Goal: Task Accomplishment & Management: Complete application form

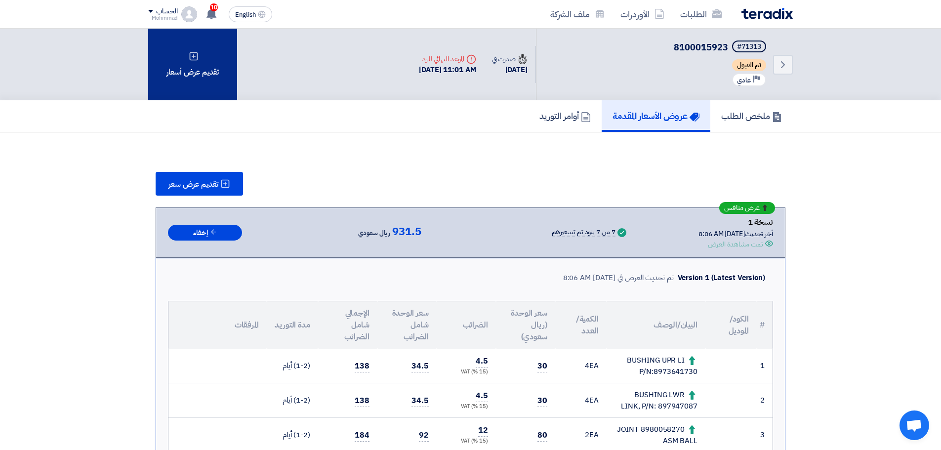
click at [175, 69] on div "تقديم عرض أسعار" at bounding box center [192, 65] width 89 height 72
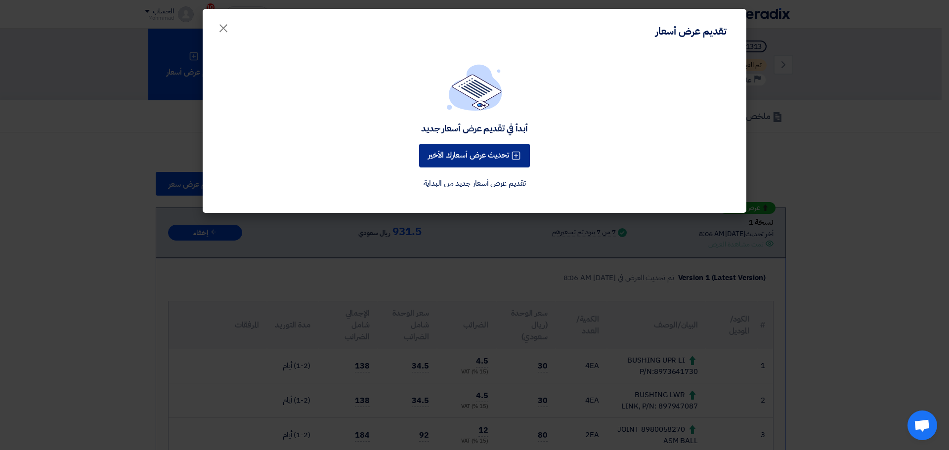
click at [491, 150] on button "تحديث عرض أسعارك الأخير" at bounding box center [474, 156] width 111 height 24
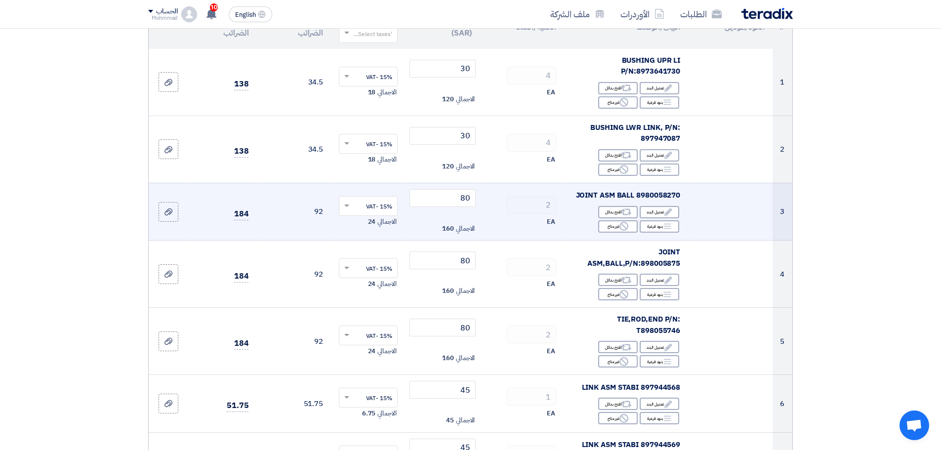
scroll to position [49, 0]
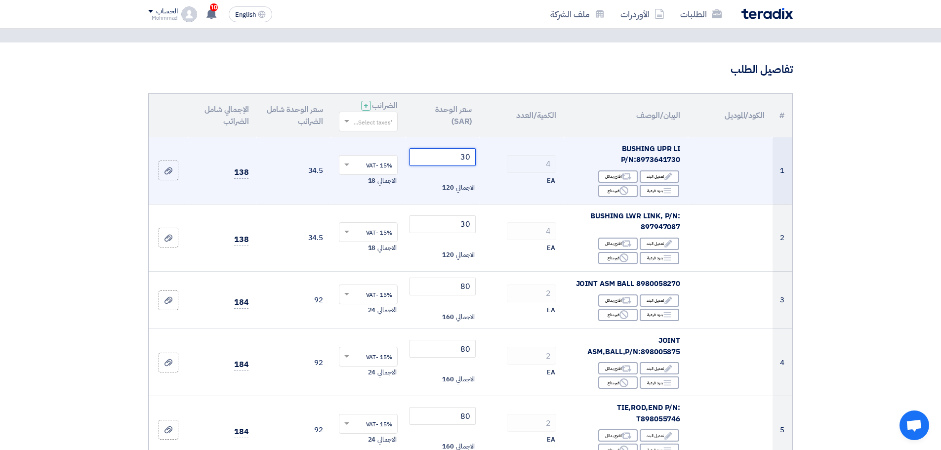
click at [466, 157] on input "30" at bounding box center [443, 157] width 67 height 18
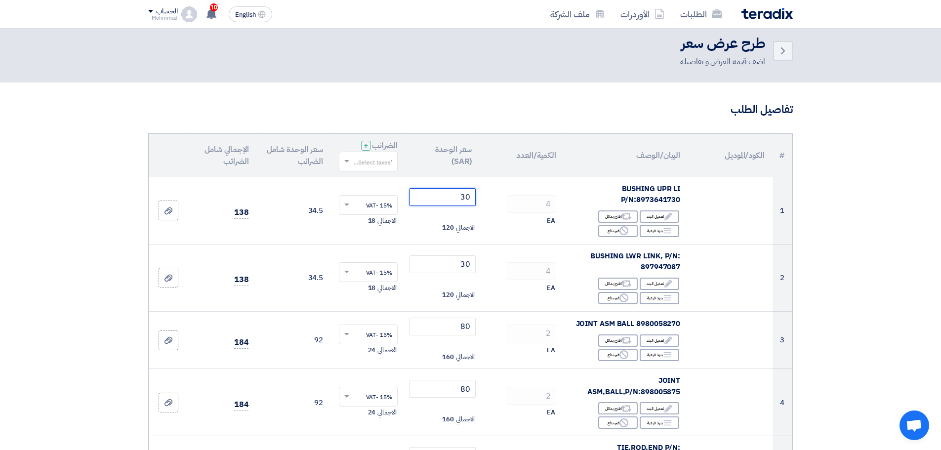
scroll to position [0, 0]
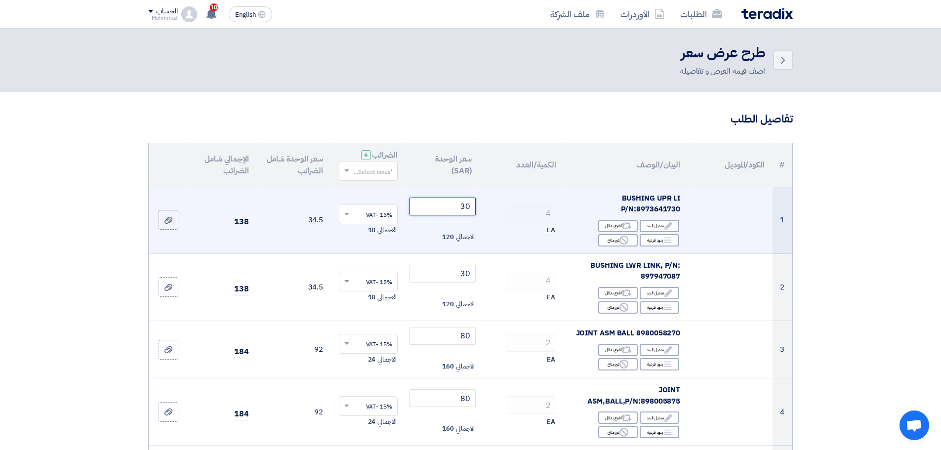
click at [468, 207] on input "30" at bounding box center [443, 207] width 67 height 18
type input "3"
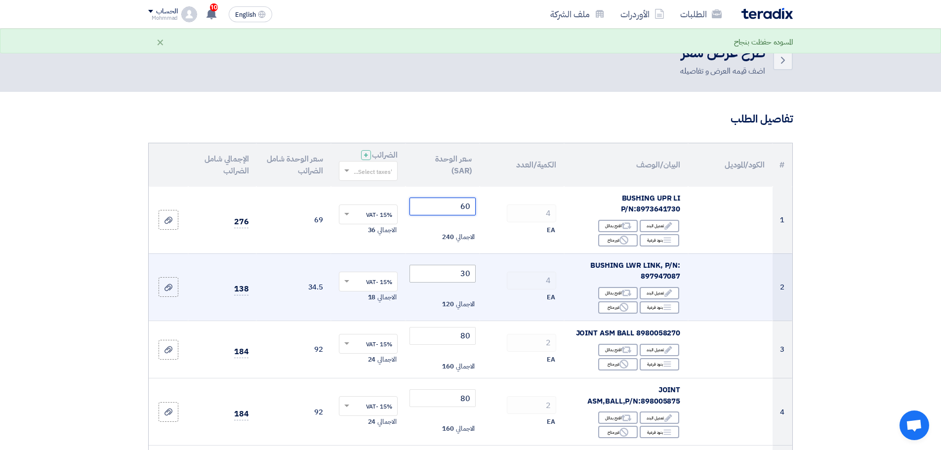
type input "60"
click at [467, 271] on input "30" at bounding box center [443, 274] width 67 height 18
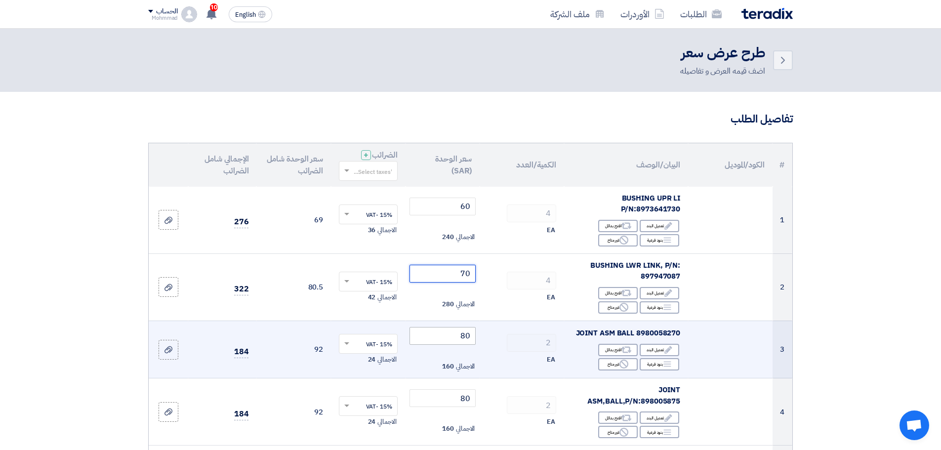
type input "70"
click at [465, 340] on input "80" at bounding box center [443, 336] width 67 height 18
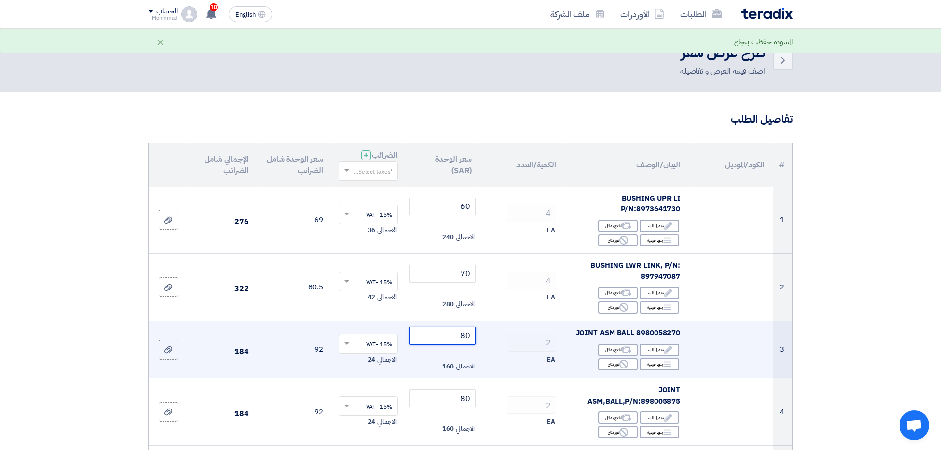
click at [469, 335] on input "80" at bounding box center [443, 336] width 67 height 18
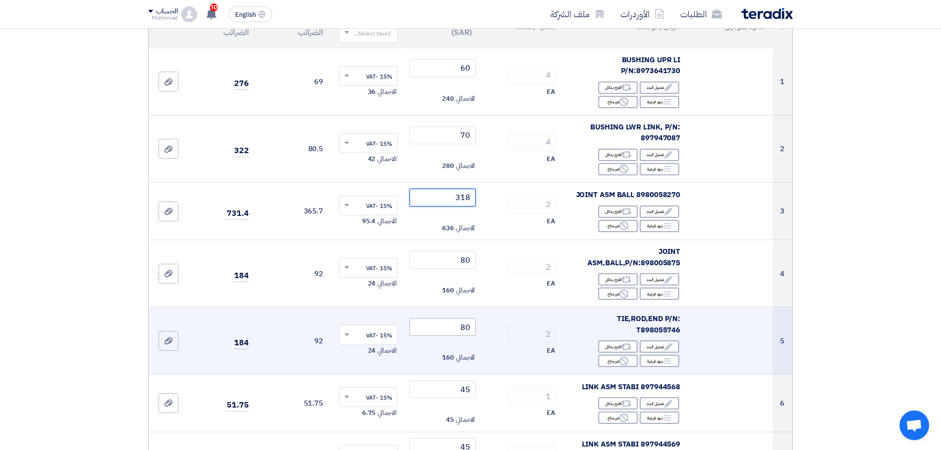
scroll to position [148, 0]
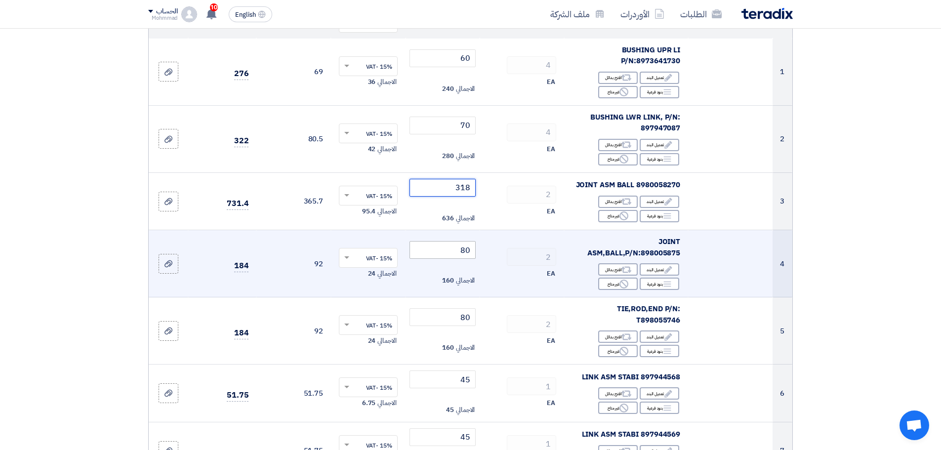
type input "318"
click at [466, 248] on input "80" at bounding box center [443, 250] width 67 height 18
type input "0"
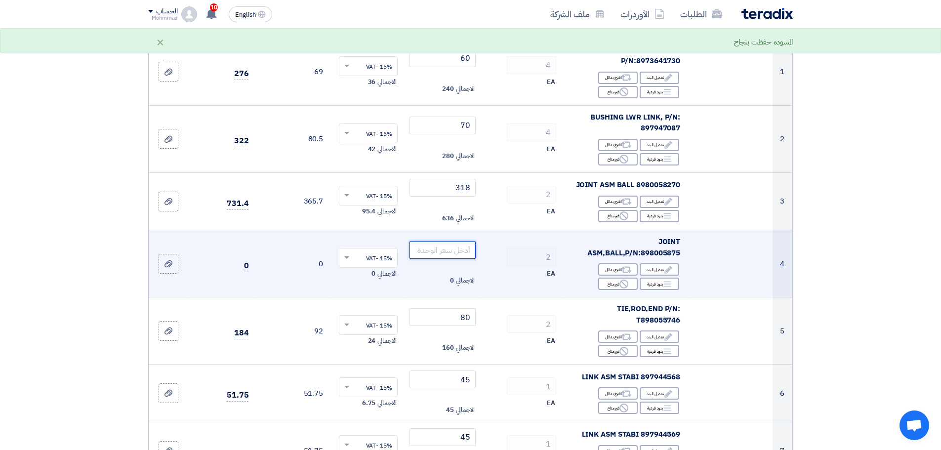
click at [460, 256] on input "number" at bounding box center [443, 250] width 67 height 18
click at [459, 256] on input "number" at bounding box center [443, 250] width 67 height 18
click at [458, 256] on input "number" at bounding box center [443, 250] width 67 height 18
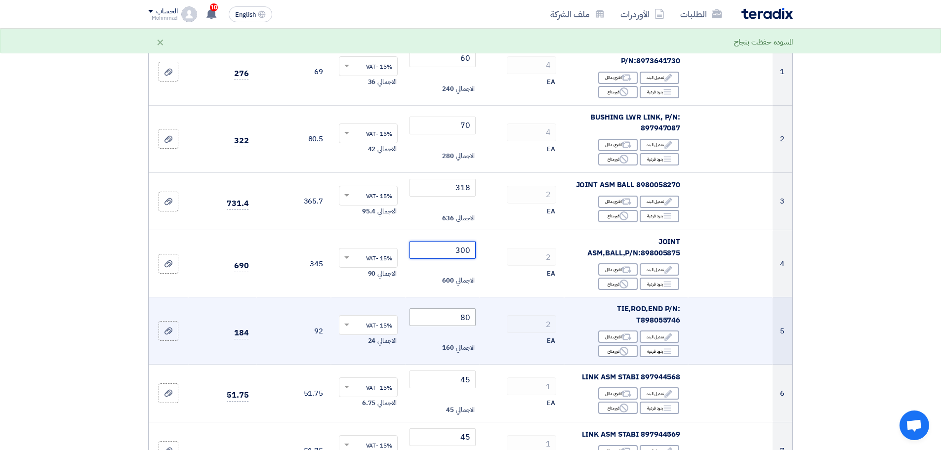
type input "300"
click at [467, 321] on input "80" at bounding box center [443, 317] width 67 height 18
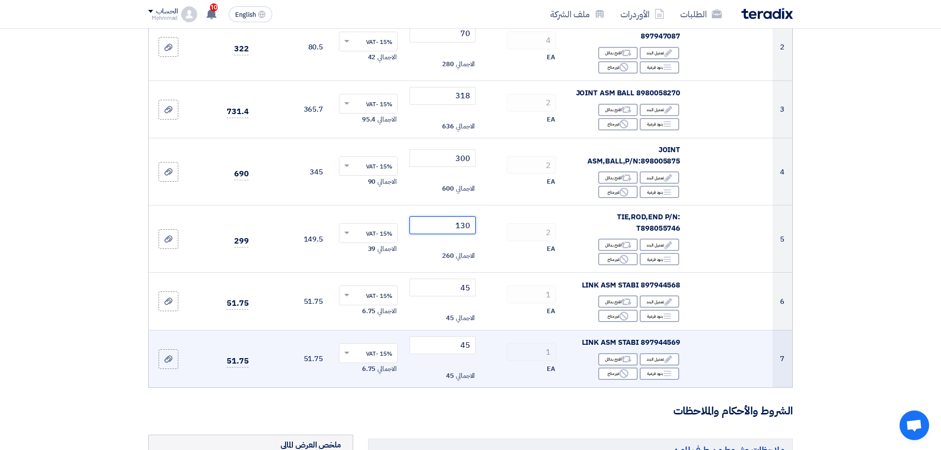
scroll to position [247, 0]
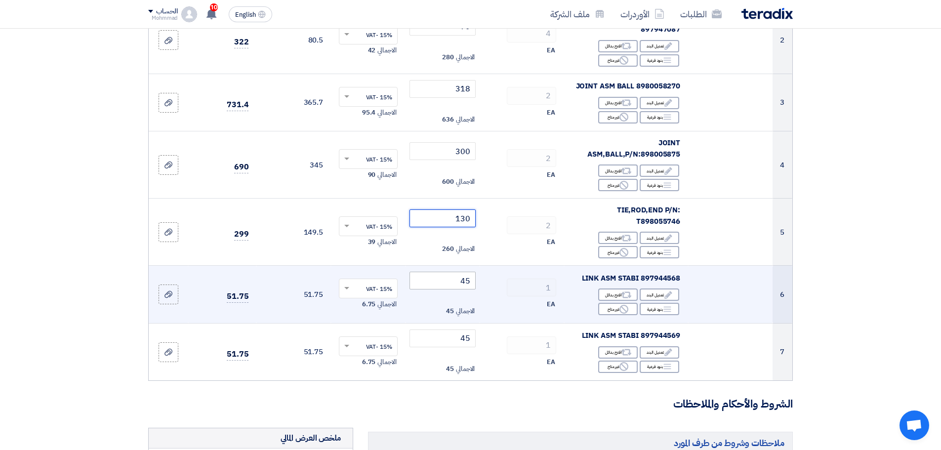
type input "130"
click at [469, 281] on input "45" at bounding box center [443, 281] width 67 height 18
type input "2"
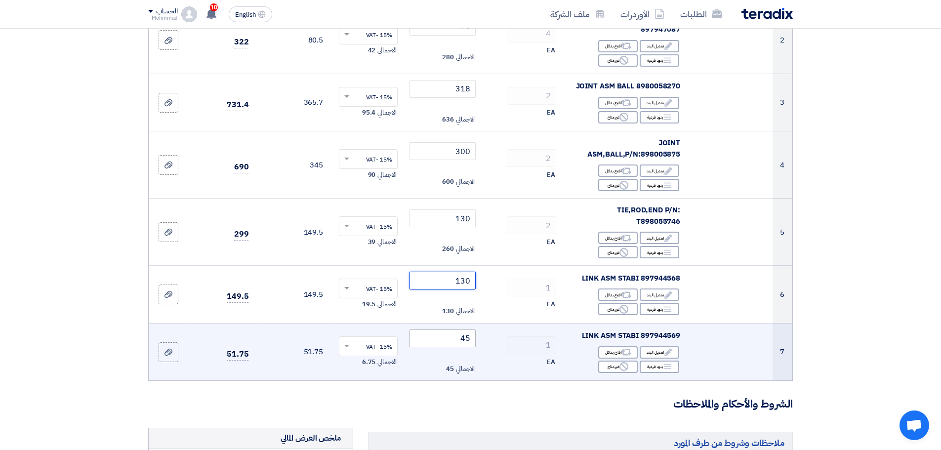
type input "130"
click at [463, 338] on input "45" at bounding box center [443, 339] width 67 height 18
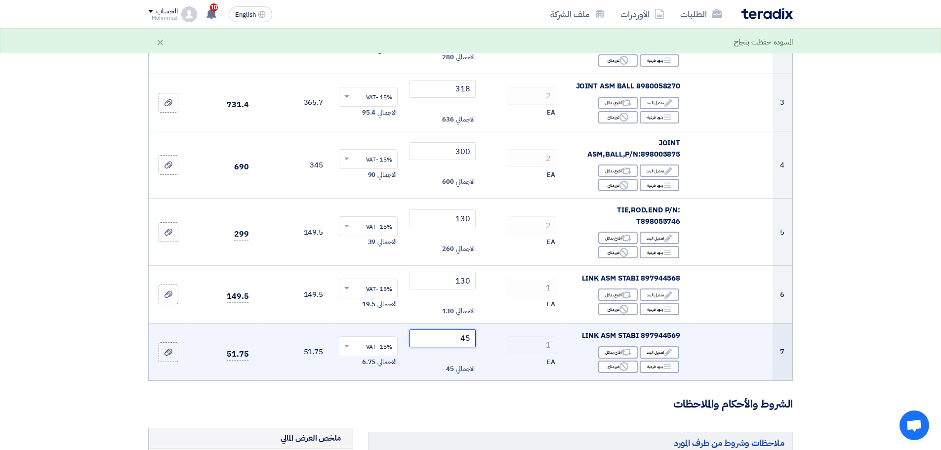
click at [463, 338] on input "45" at bounding box center [443, 339] width 67 height 18
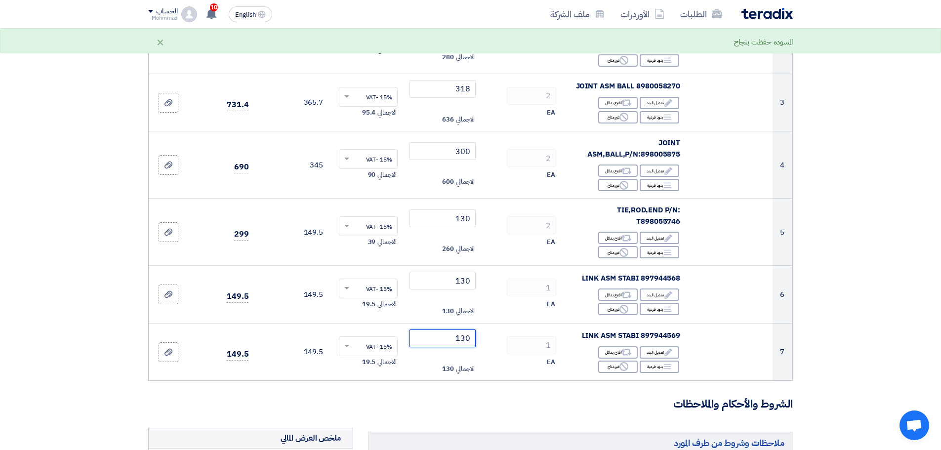
type input "130"
click at [923, 267] on section "تفاصيل الطلب # الكود/الموديل البيان/الوصف الكمية/العدد سعر الوحدة (SAR) الضرائب…" at bounding box center [470, 315] width 941 height 940
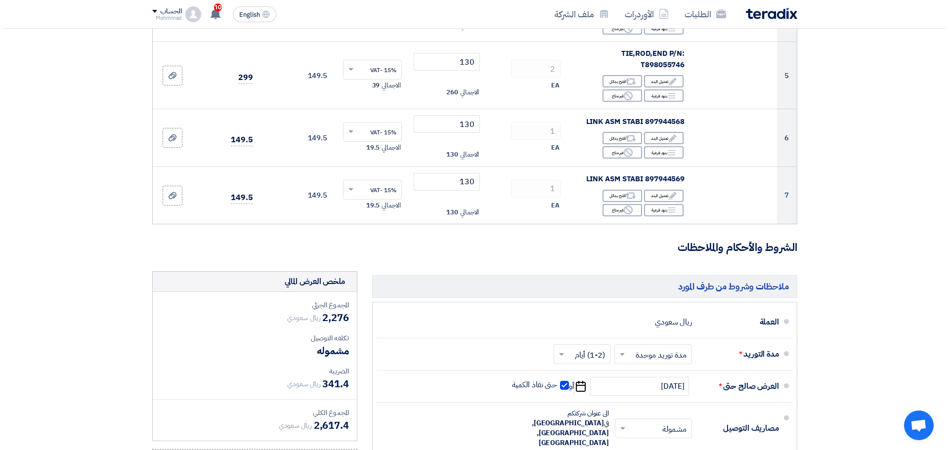
scroll to position [494, 0]
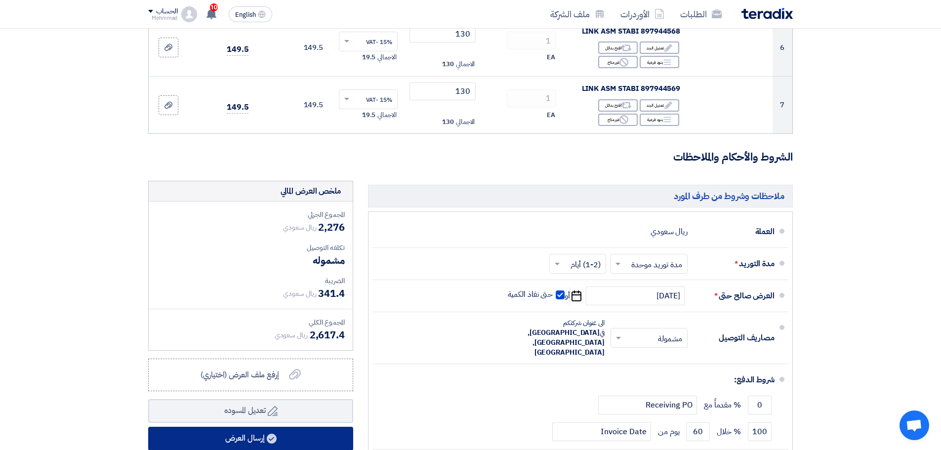
click at [302, 439] on button "إرسال العرض" at bounding box center [250, 439] width 205 height 24
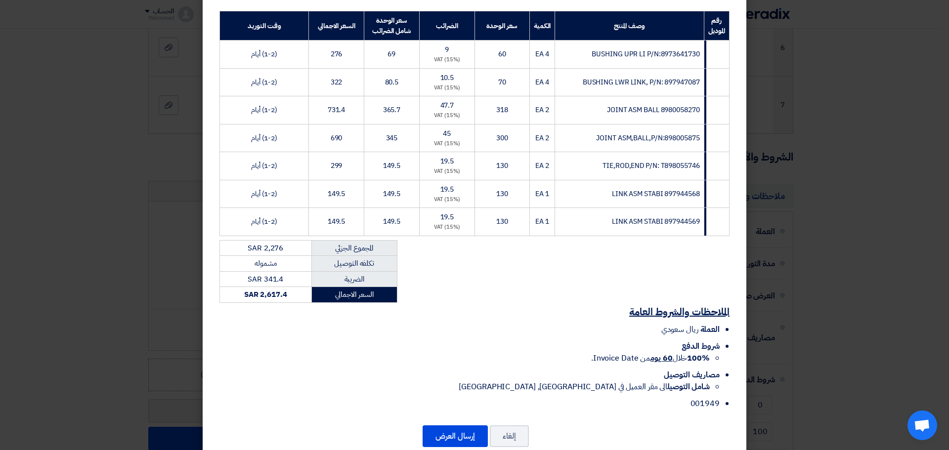
scroll to position [148, 0]
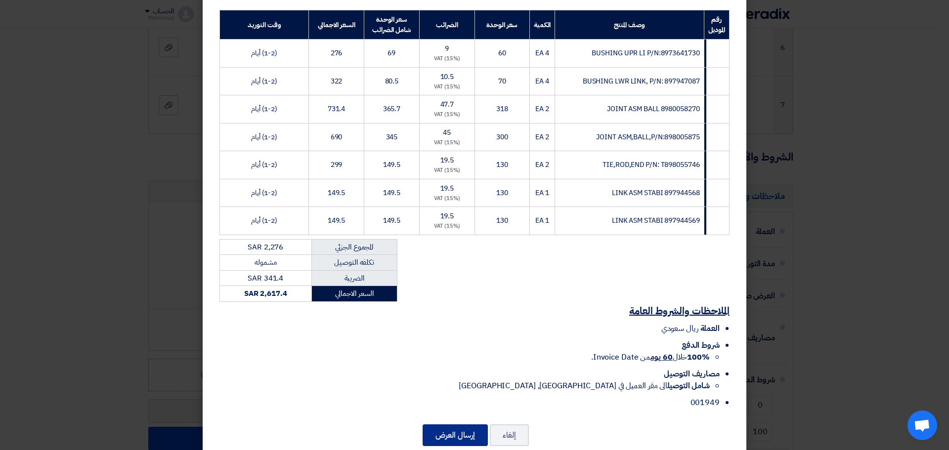
click at [448, 426] on button "إرسال العرض" at bounding box center [455, 436] width 65 height 22
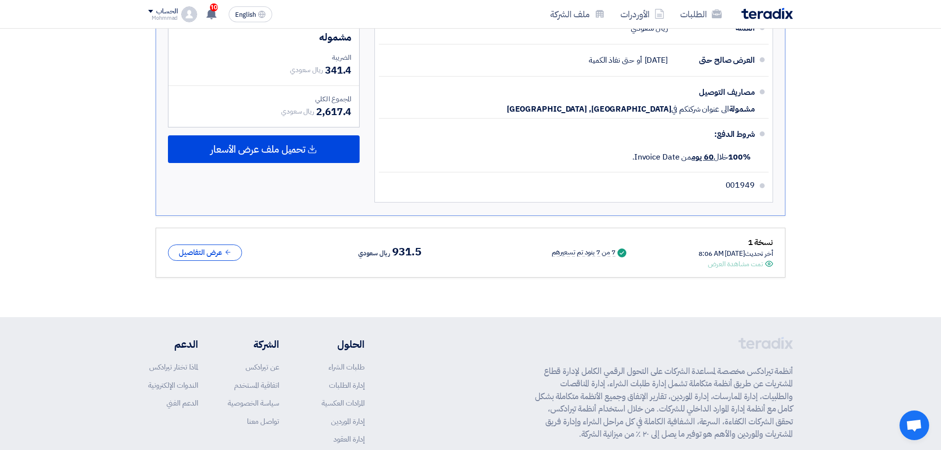
scroll to position [642, 0]
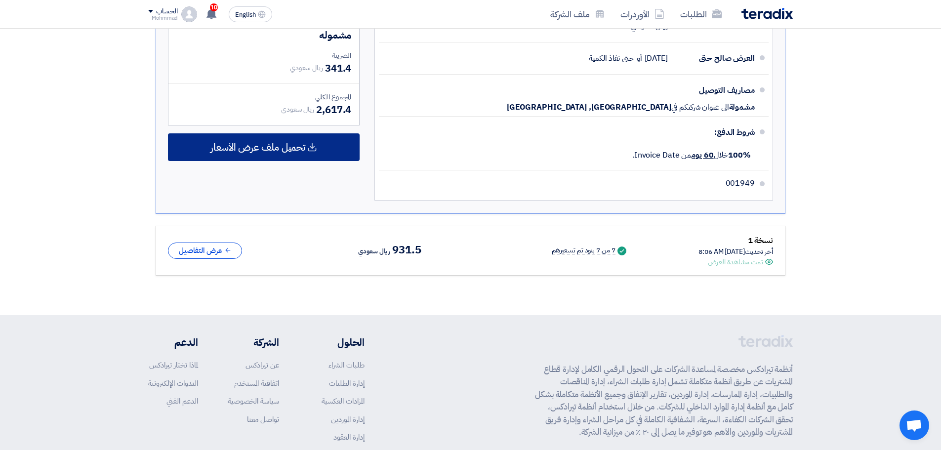
click at [256, 146] on span "تحميل ملف عرض الأسعار" at bounding box center [258, 147] width 95 height 9
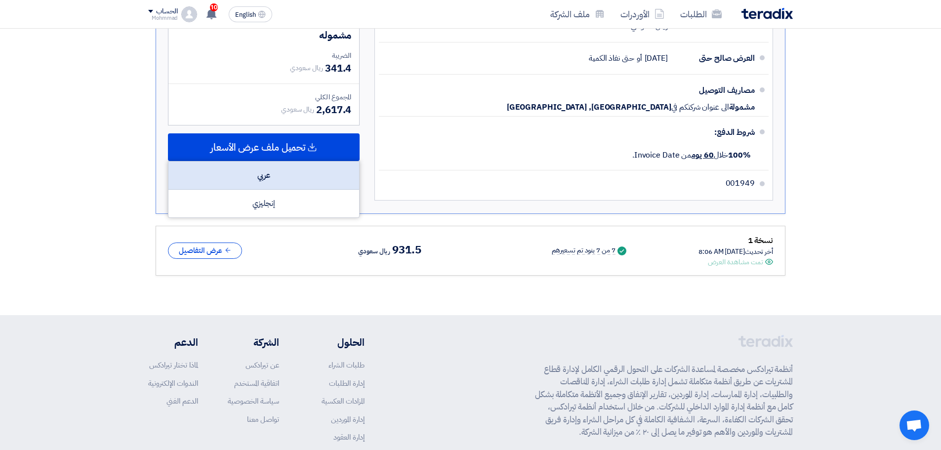
click at [265, 165] on div "عربي" at bounding box center [264, 176] width 191 height 28
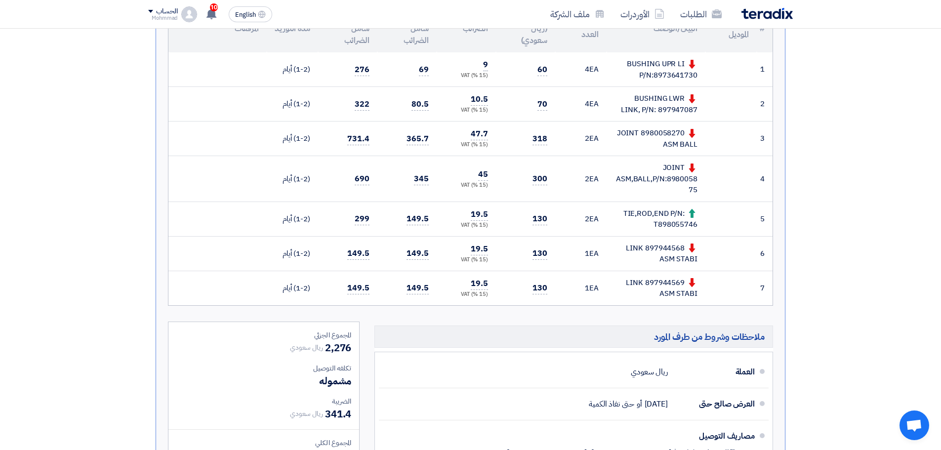
scroll to position [0, 0]
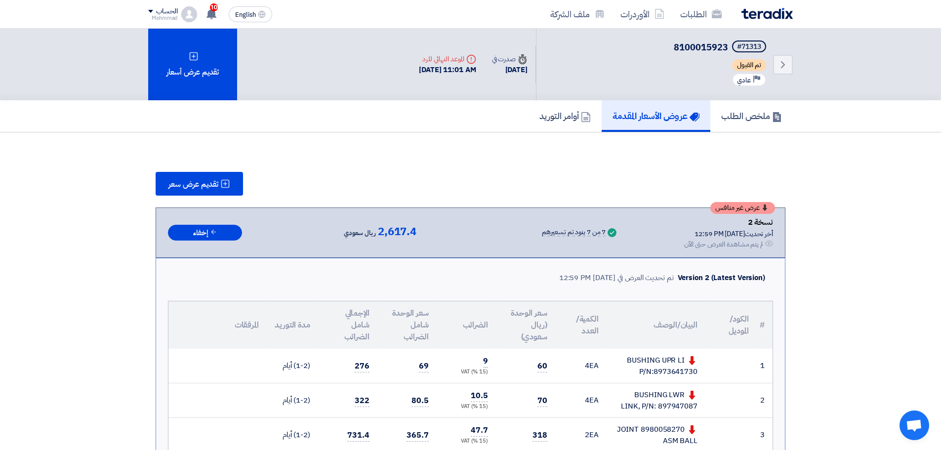
click at [697, 48] on span "8100015923" at bounding box center [701, 47] width 54 height 13
copy span "8100015923"
